Goal: Book appointment/travel/reservation

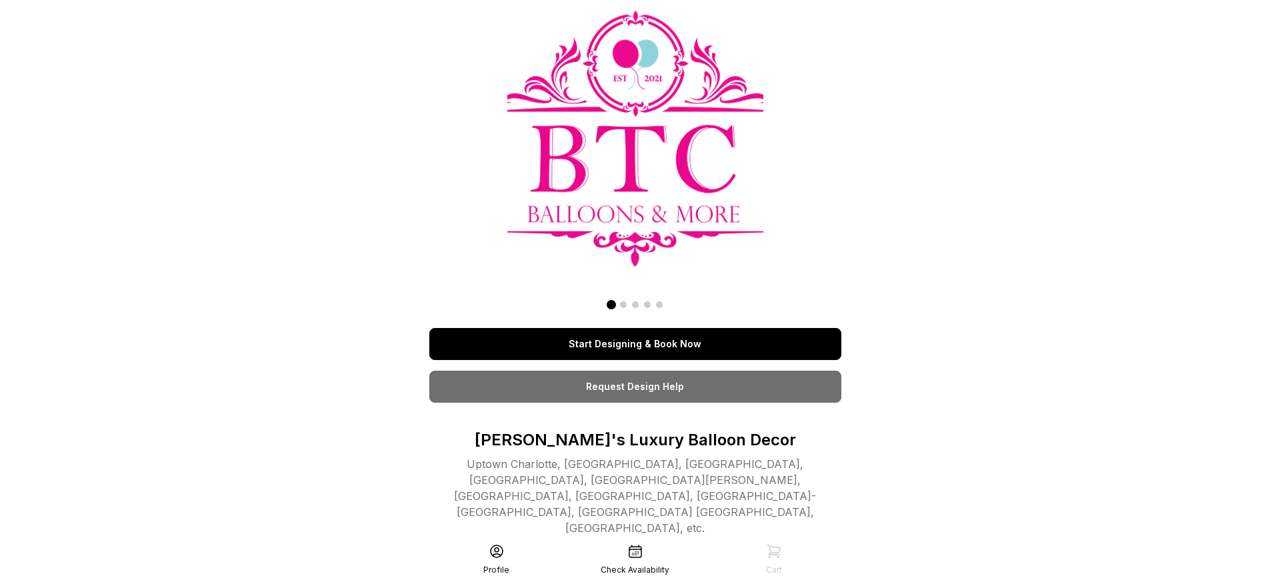
click at [634, 344] on link "Start Designing & Book Now" at bounding box center [635, 344] width 412 height 32
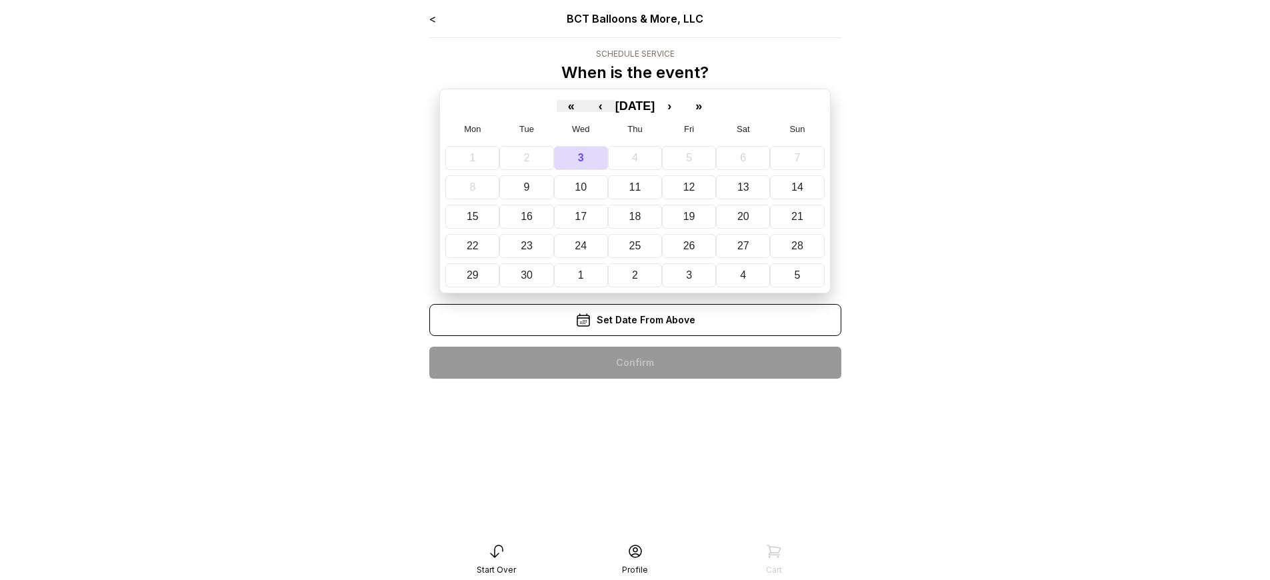
click at [634, 363] on div "< BCT Balloons & More, LLC Schedule Service When is the event? « ‹ [DATE] › » M…" at bounding box center [635, 200] width 412 height 379
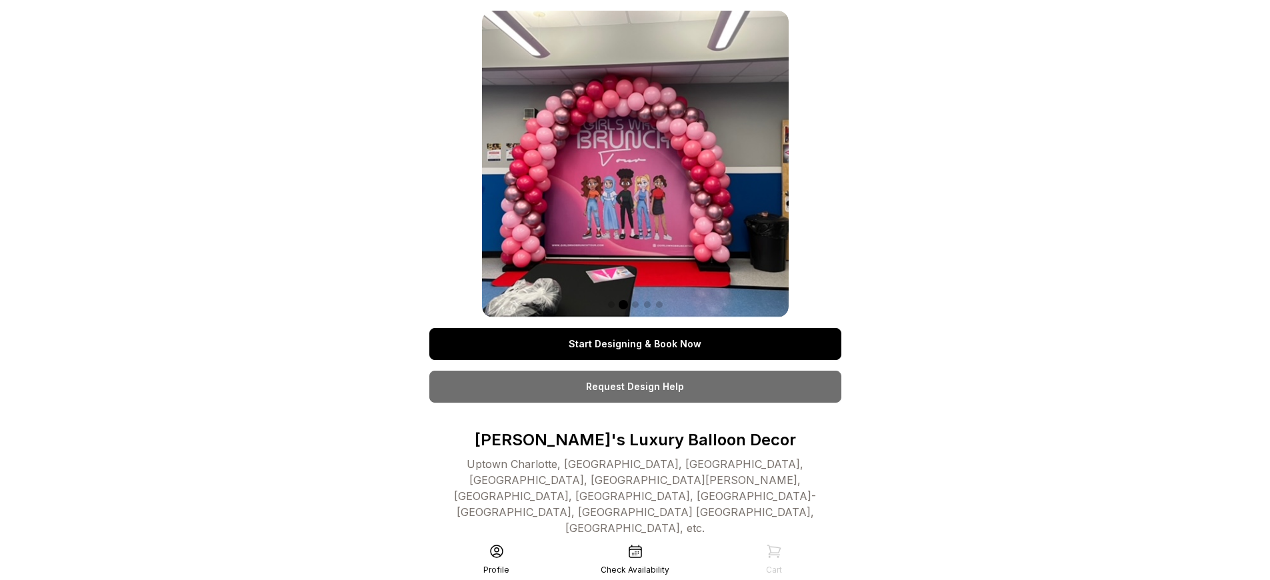
click at [634, 344] on link "Start Designing & Book Now" at bounding box center [635, 344] width 412 height 32
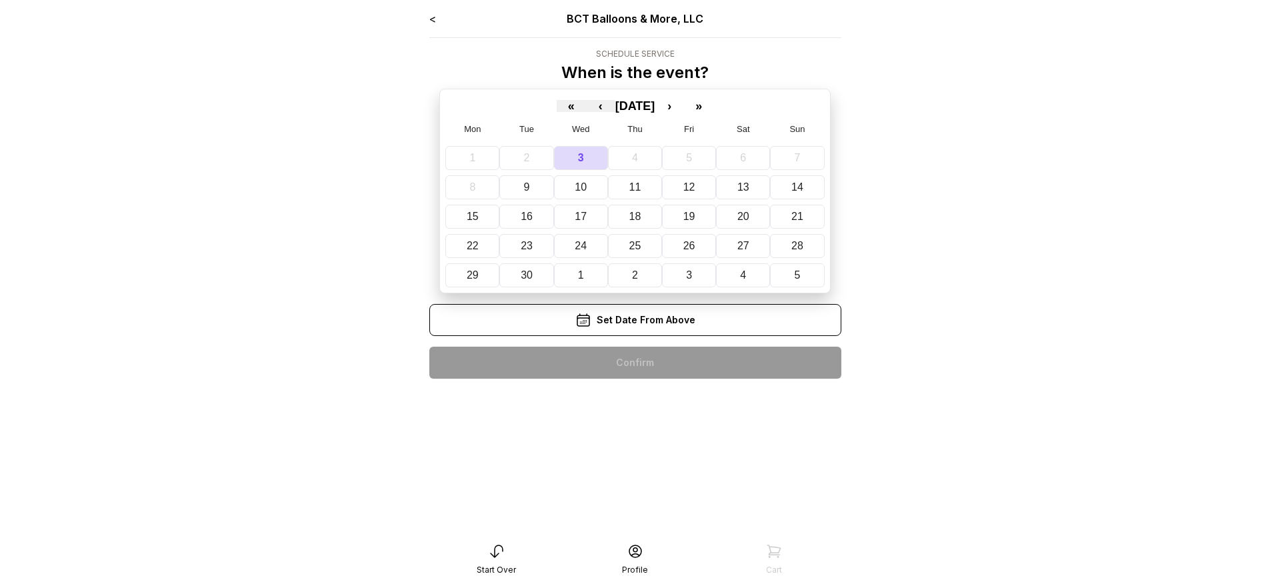
click at [634, 363] on div "< BCT Balloons & More, LLC Schedule Service When is the event? « ‹ [DATE] › » M…" at bounding box center [635, 200] width 412 height 379
